Goal: Transaction & Acquisition: Register for event/course

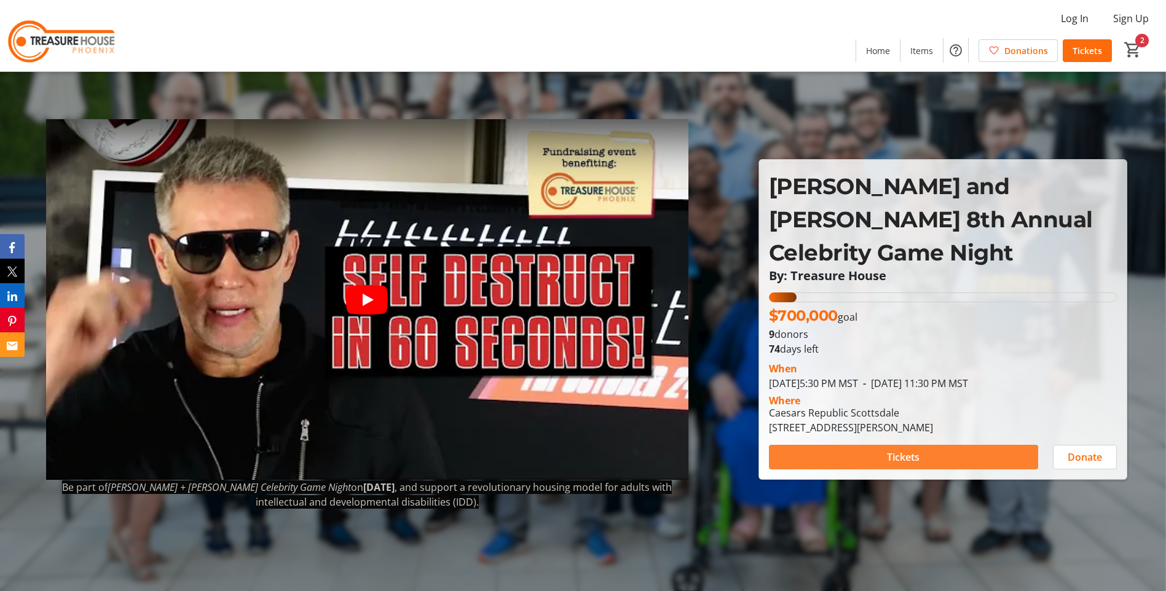
click at [871, 450] on span "Tickets" at bounding box center [903, 457] width 33 height 15
click at [871, 443] on span at bounding box center [903, 458] width 269 height 30
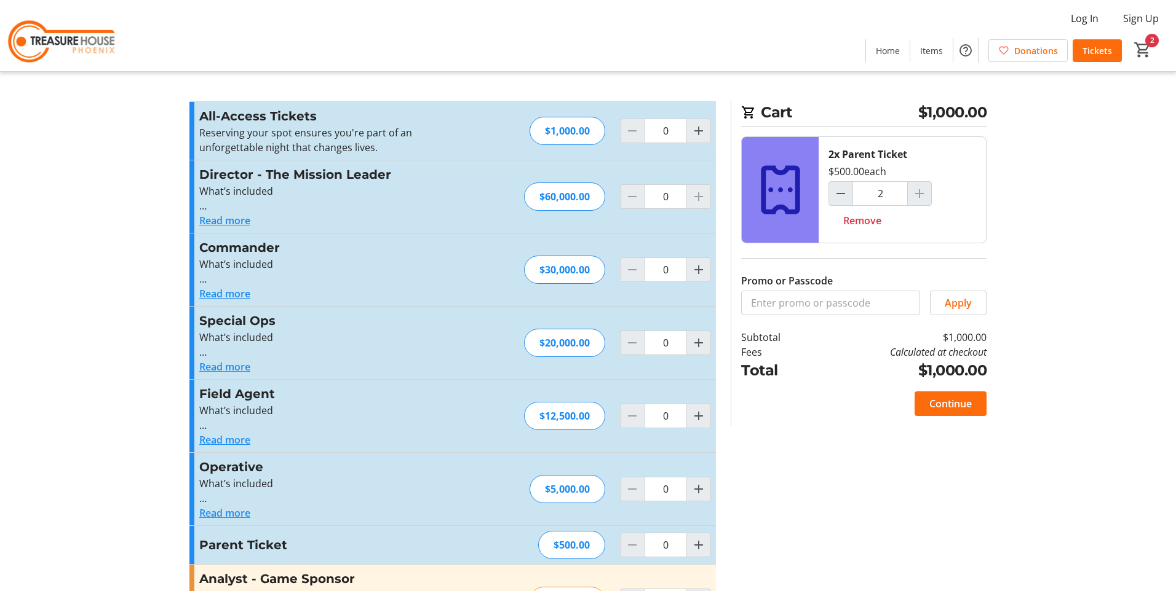
type input "2"
